Goal: Navigation & Orientation: Find specific page/section

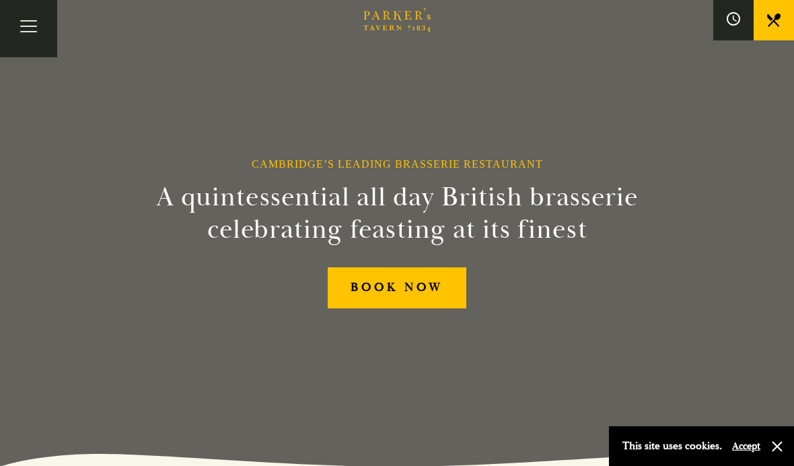
click at [744, 446] on button "Accept" at bounding box center [746, 445] width 28 height 13
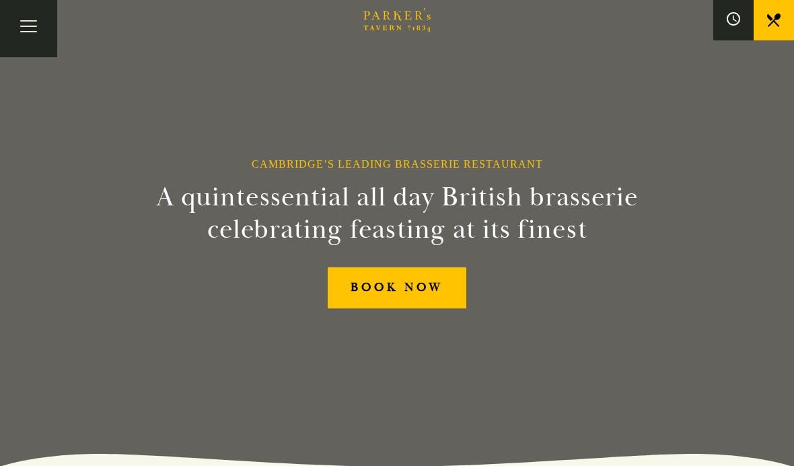
click at [28, 34] on button "Toggle navigation" at bounding box center [28, 28] width 57 height 57
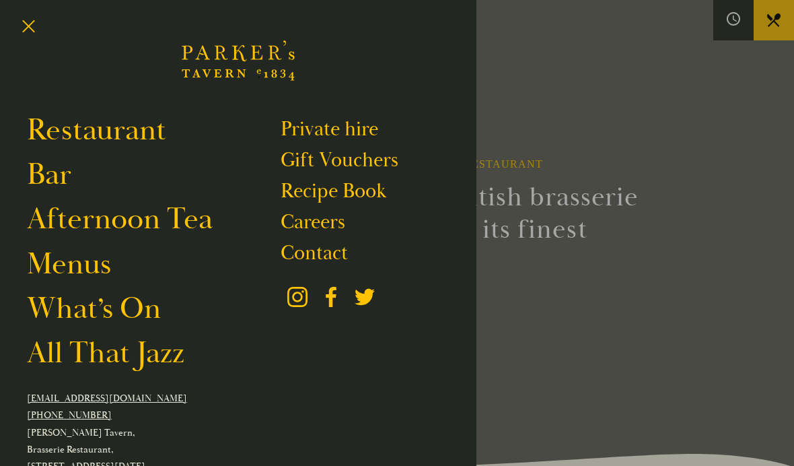
click at [69, 365] on link "All That Jazz" at bounding box center [105, 352] width 157 height 37
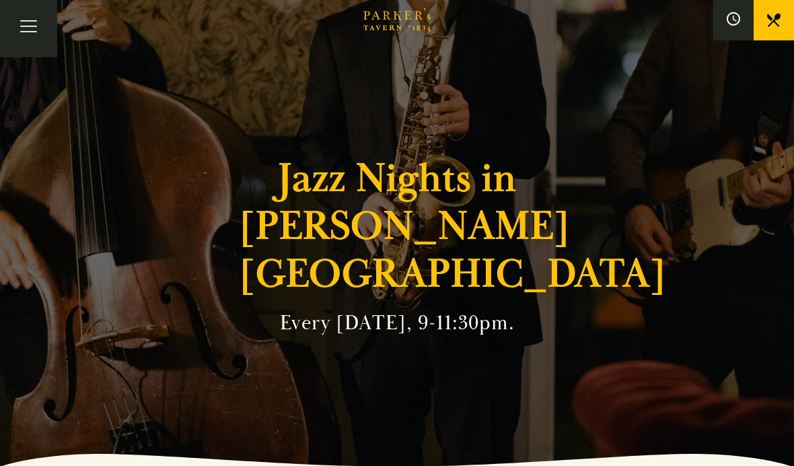
click at [392, 22] on icon "Brasserie Restaurant Cambridge | Parker's Tavern Cambridge Parker's Tavern is a…" at bounding box center [396, 20] width 67 height 24
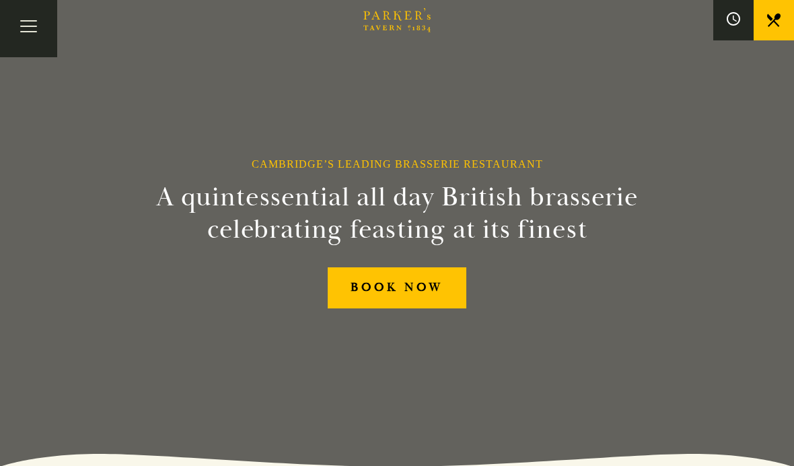
click at [39, 39] on button "Toggle navigation" at bounding box center [28, 28] width 57 height 57
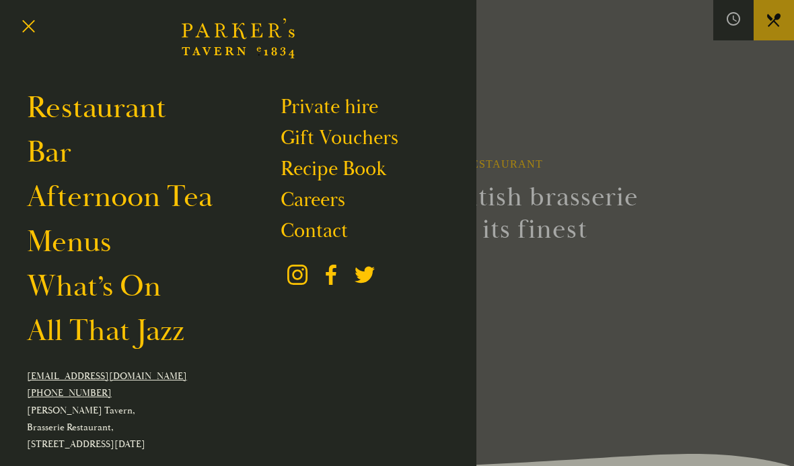
scroll to position [18, 0]
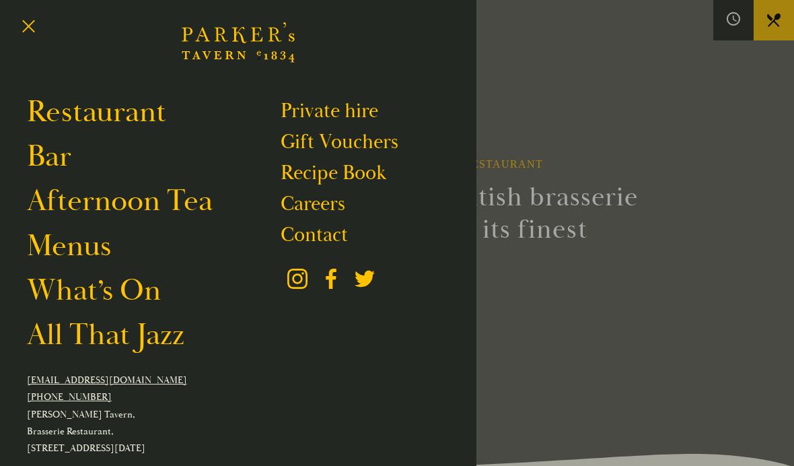
click at [64, 252] on link "Menus" at bounding box center [69, 245] width 84 height 37
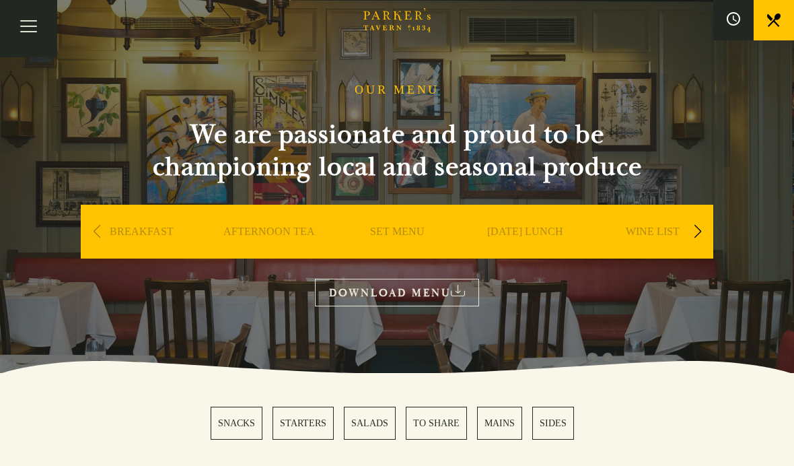
scroll to position [32, 0]
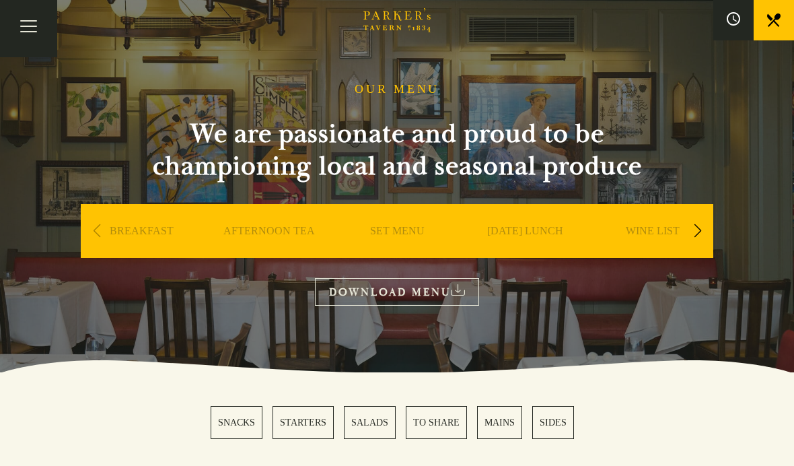
click at [92, 232] on div "Previous slide" at bounding box center [96, 231] width 18 height 30
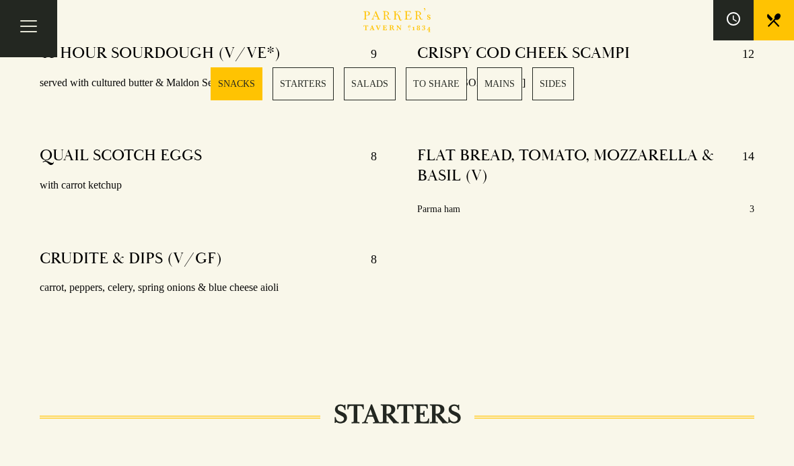
scroll to position [696, 0]
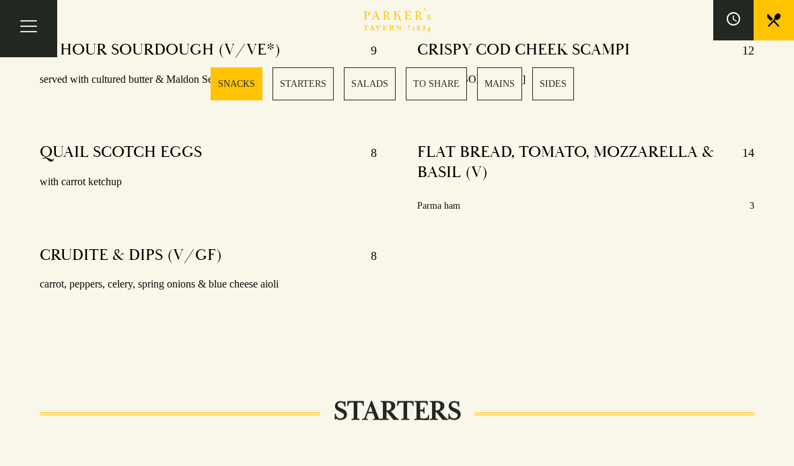
click at [30, 26] on button "Toggle navigation" at bounding box center [28, 28] width 57 height 57
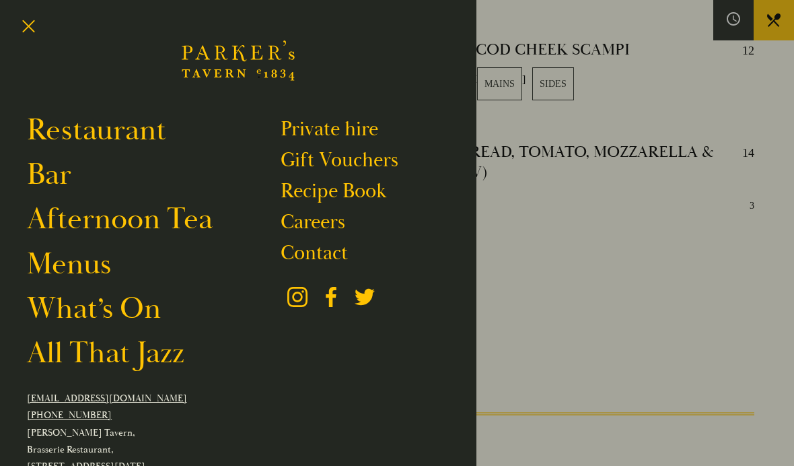
click at [74, 315] on link "What’s On" at bounding box center [94, 308] width 134 height 37
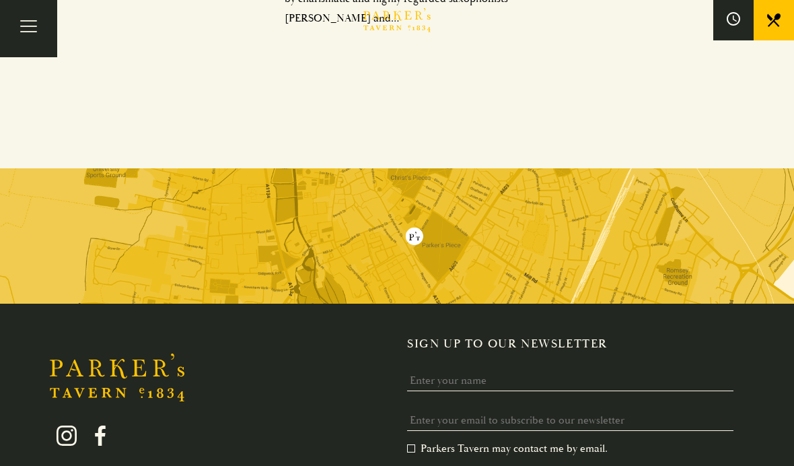
scroll to position [988, 0]
